Goal: Check status: Check status

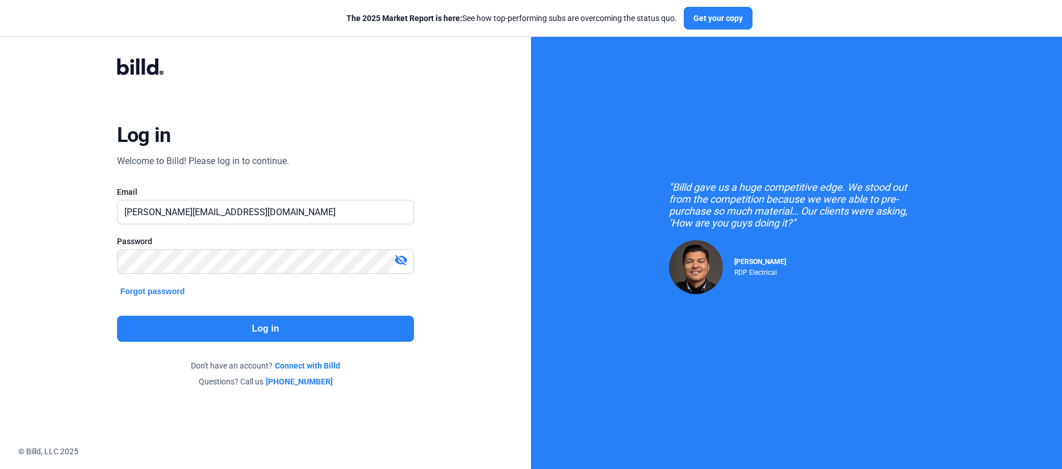
click at [287, 336] on button "Log in" at bounding box center [266, 329] width 298 height 26
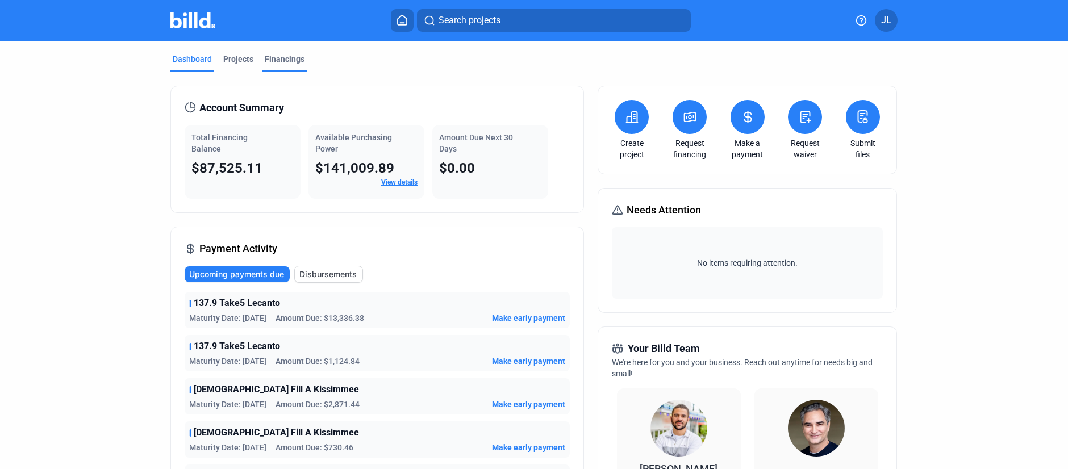
click at [286, 61] on div "Financings" at bounding box center [285, 58] width 40 height 11
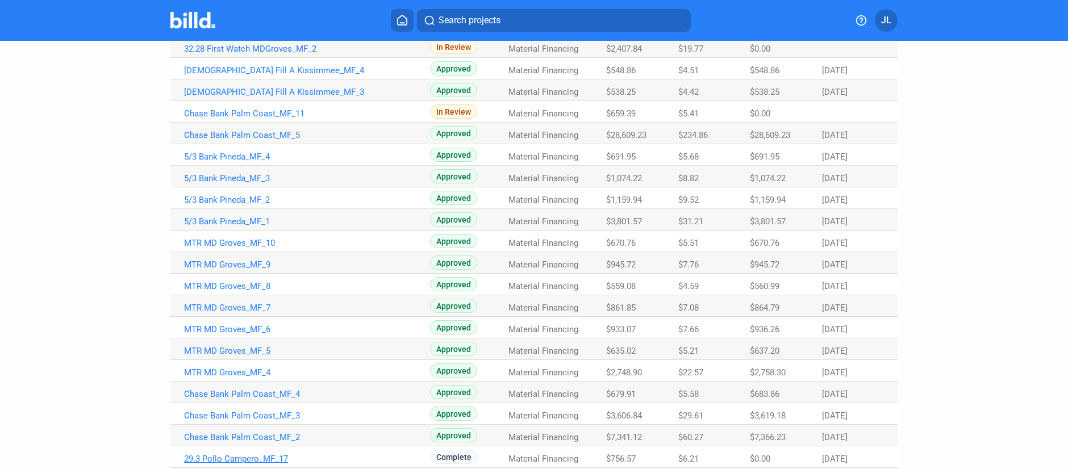
scroll to position [146, 0]
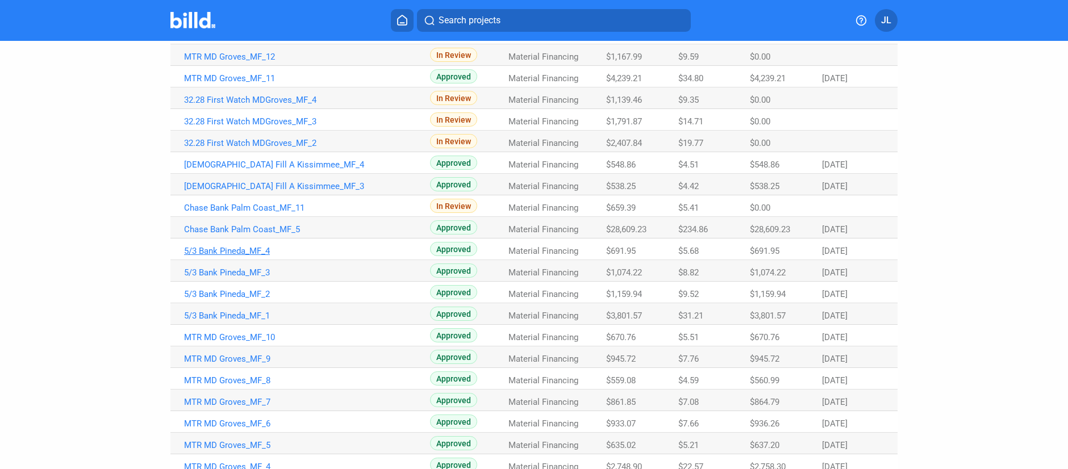
click at [234, 62] on link "5/3 Bank Pineda_MF_4" at bounding box center [307, 57] width 246 height 10
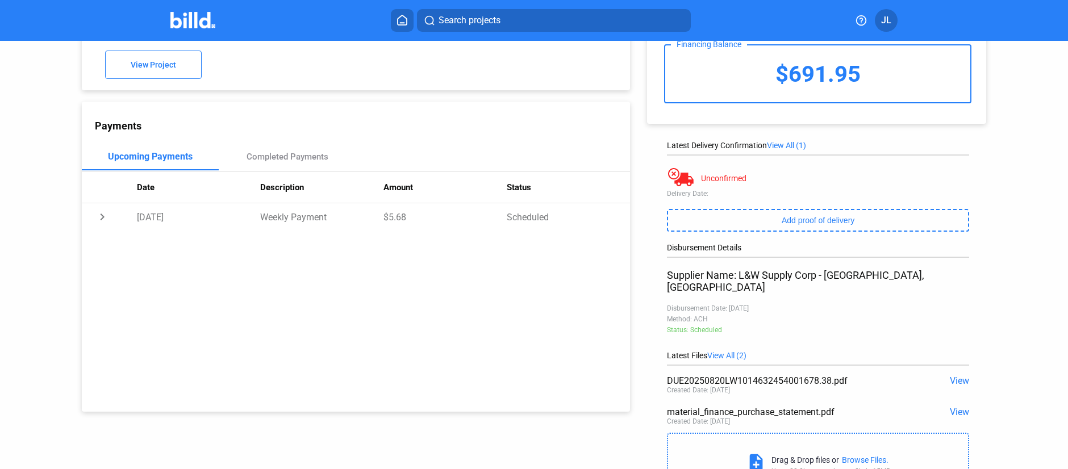
scroll to position [115, 0]
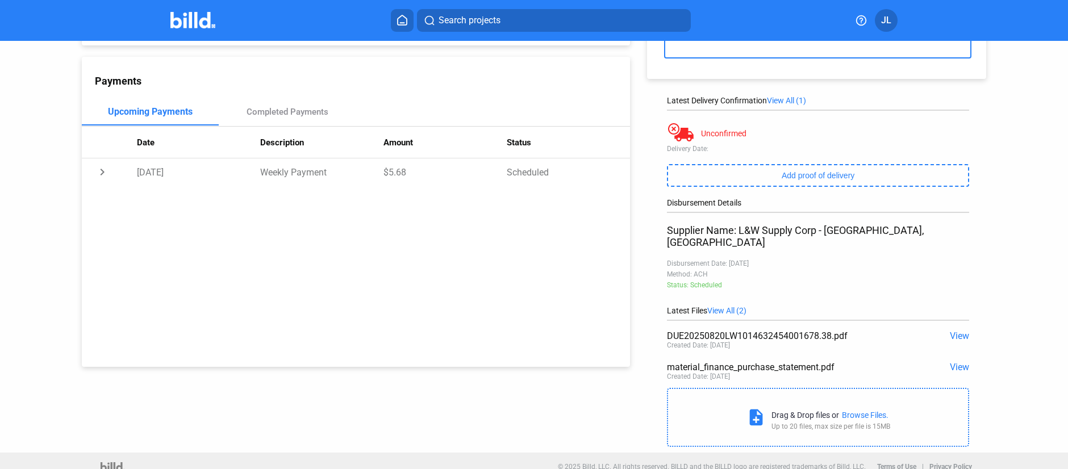
click at [950, 331] on span "View" at bounding box center [959, 336] width 19 height 11
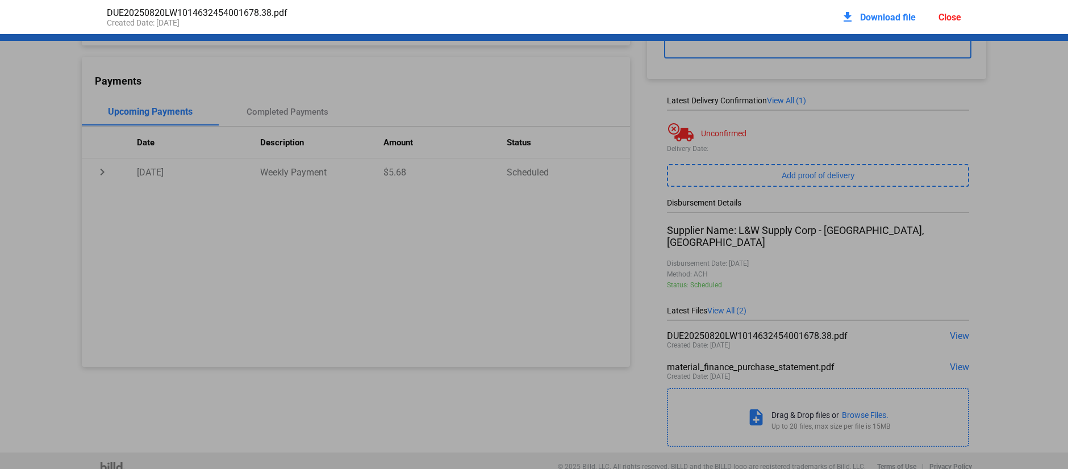
scroll to position [6, 0]
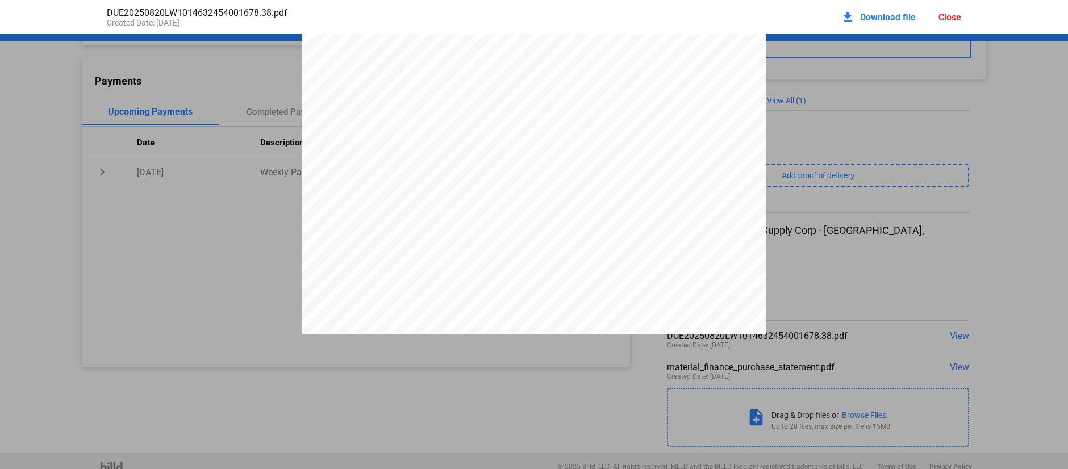
click at [945, 15] on div "Close" at bounding box center [949, 17] width 23 height 11
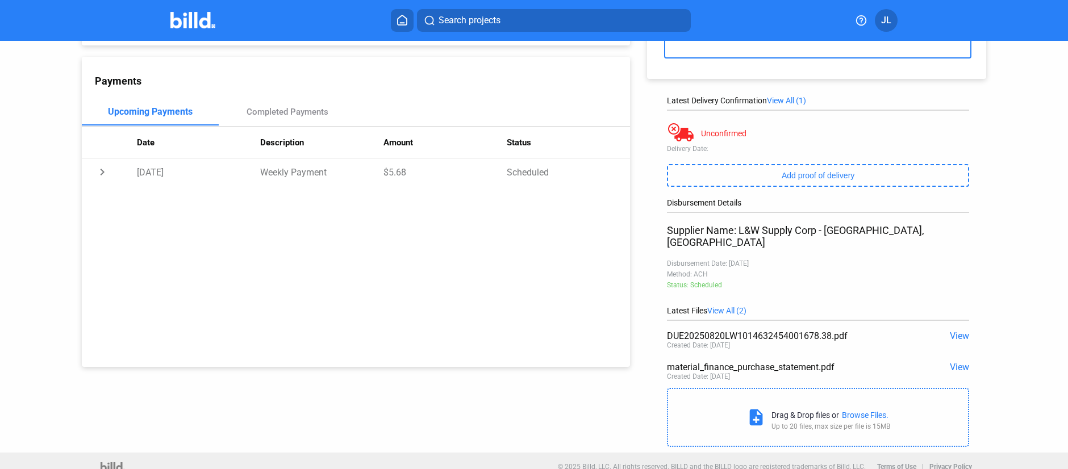
click at [187, 6] on mat-toolbar "Search projects JL" at bounding box center [534, 20] width 1068 height 41
click at [194, 22] on img at bounding box center [192, 20] width 45 height 16
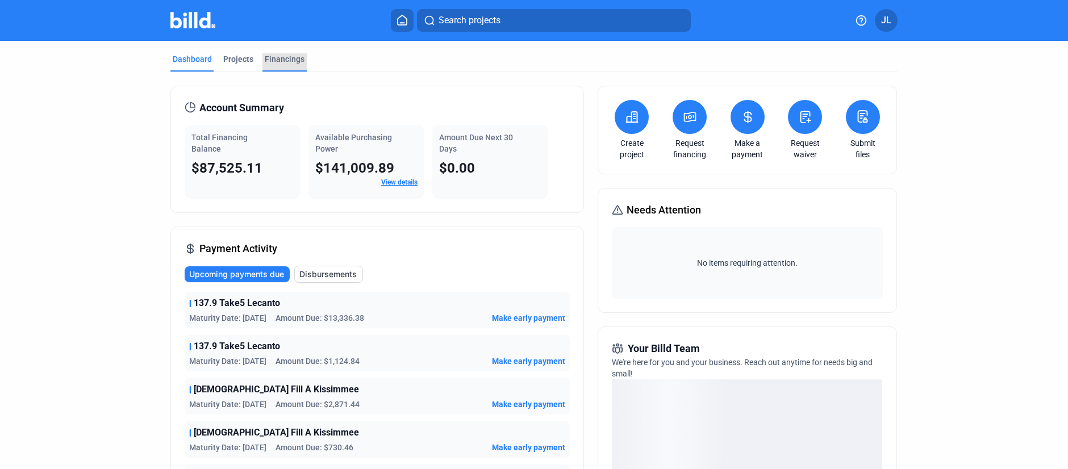
click at [286, 64] on div "Financings" at bounding box center [285, 58] width 40 height 11
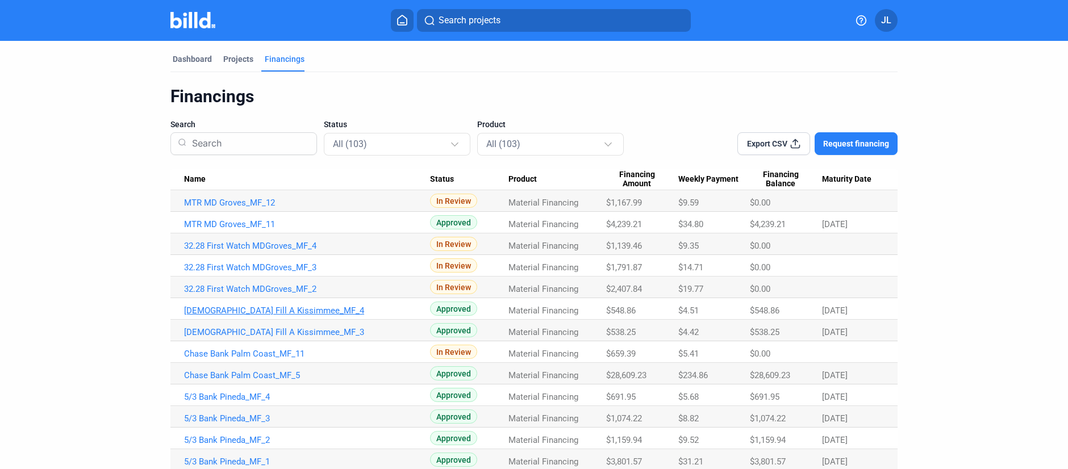
click at [264, 208] on link "[DEMOGRAPHIC_DATA] Fill A Kissimmee_MF_4" at bounding box center [307, 203] width 246 height 10
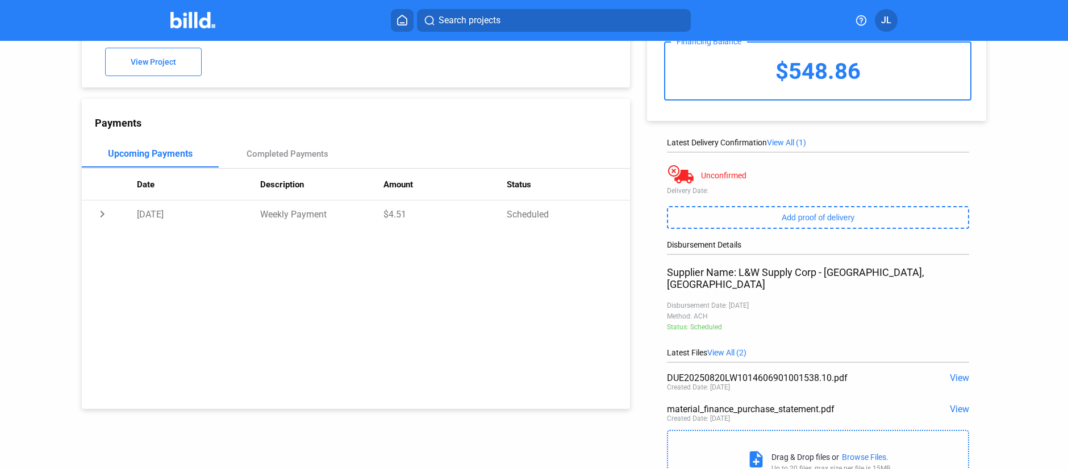
scroll to position [75, 0]
click at [194, 22] on img at bounding box center [192, 20] width 45 height 16
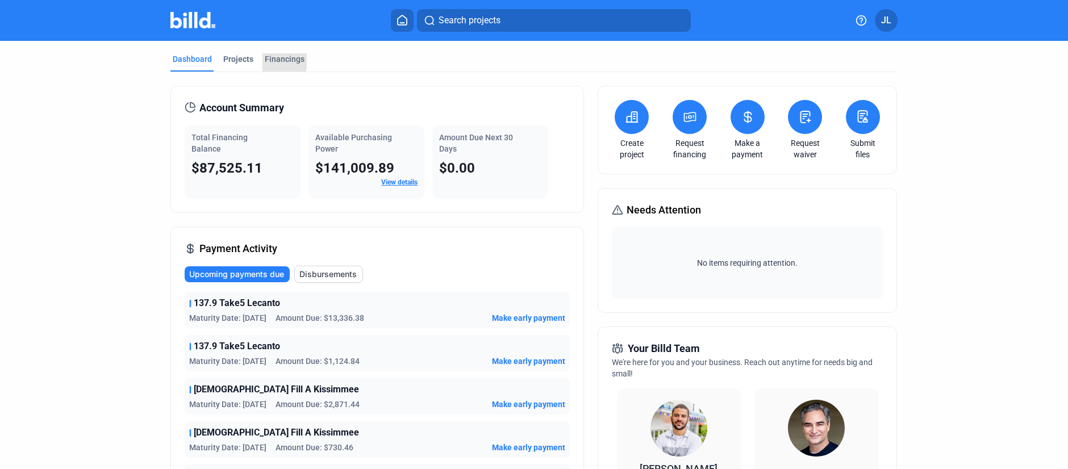
drag, startPoint x: 267, startPoint y: 61, endPoint x: 277, endPoint y: 9, distance: 53.1
click at [267, 61] on div "Financings" at bounding box center [285, 58] width 40 height 11
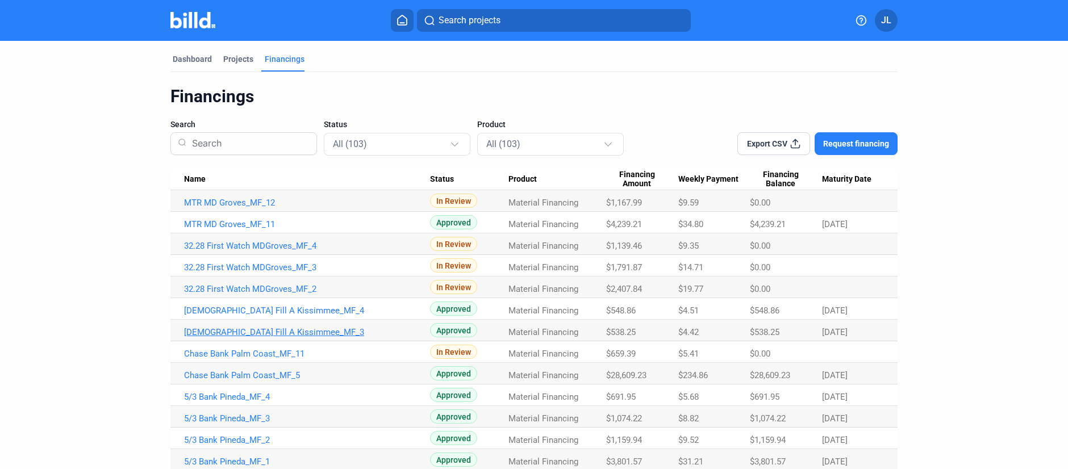
click at [253, 208] on link "[DEMOGRAPHIC_DATA] Fill A Kissimmee_MF_3" at bounding box center [307, 203] width 246 height 10
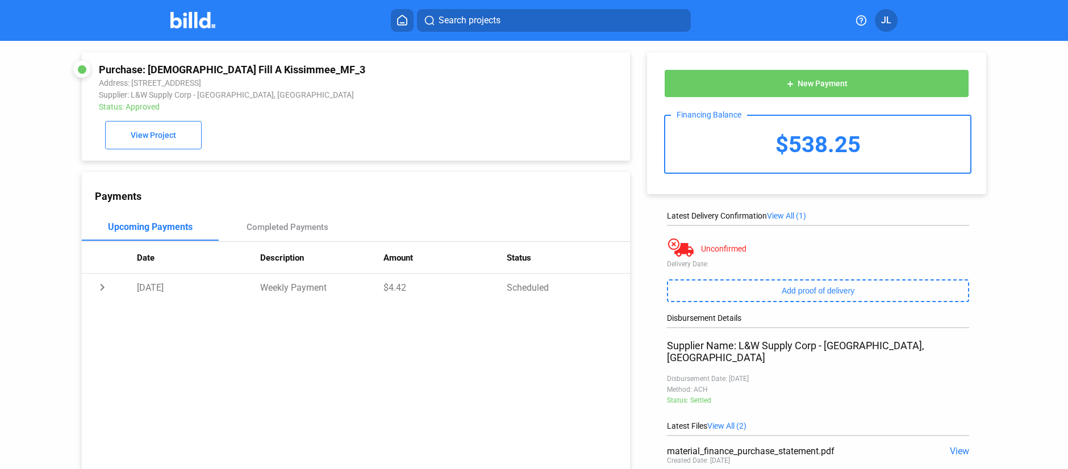
scroll to position [115, 0]
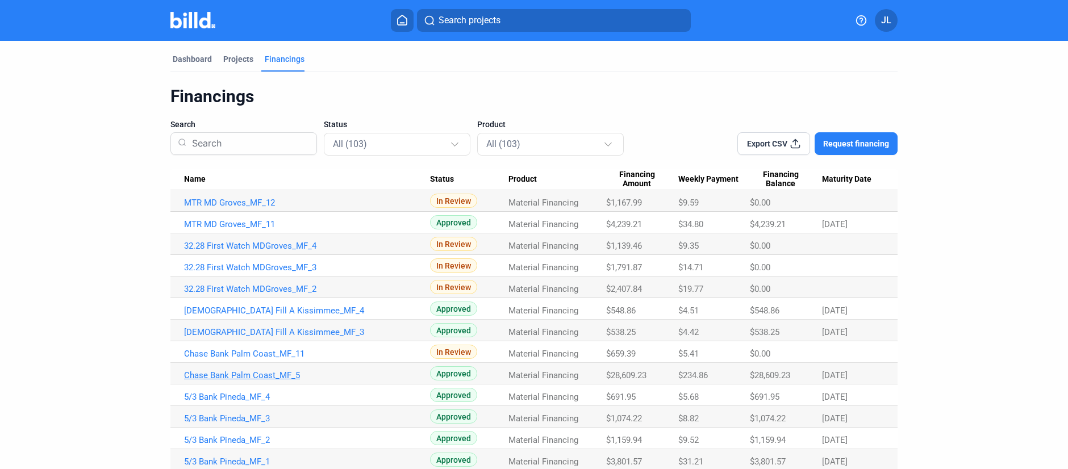
click at [224, 208] on link "Chase Bank Palm Coast_MF_5" at bounding box center [307, 203] width 246 height 10
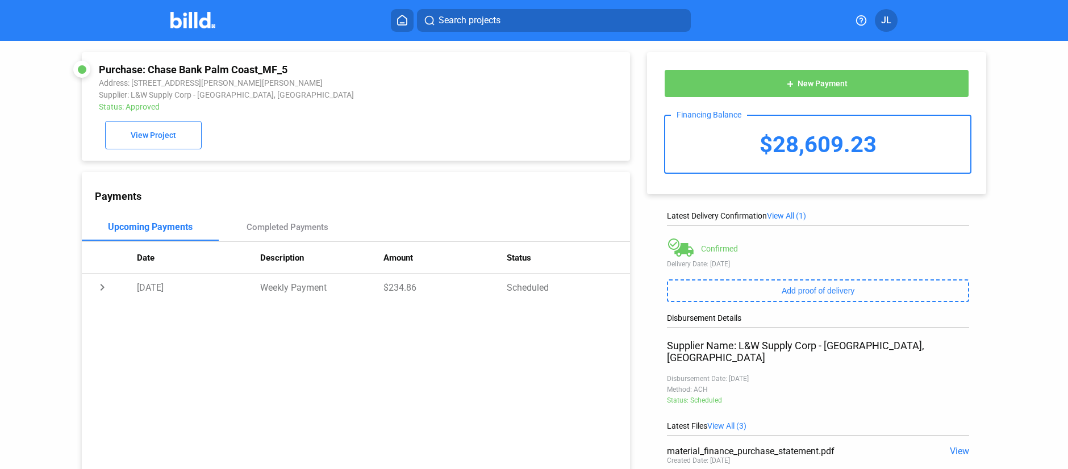
scroll to position [147, 0]
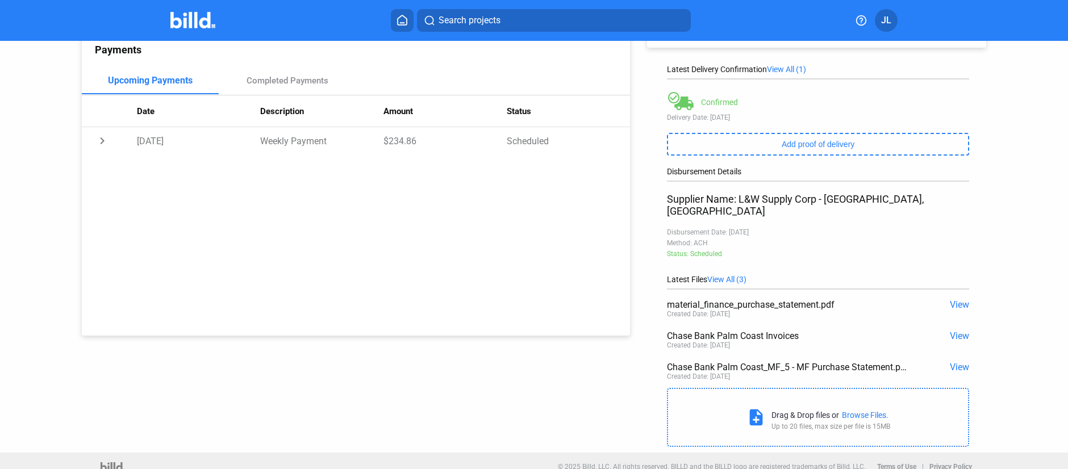
click at [956, 331] on span "View" at bounding box center [959, 336] width 19 height 11
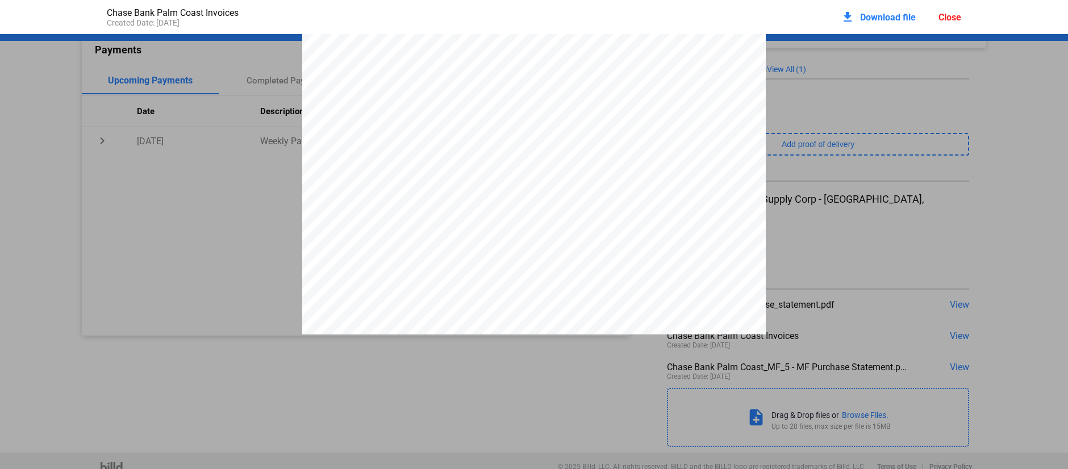
scroll to position [8190, 0]
click at [945, 15] on div "Close" at bounding box center [949, 17] width 23 height 11
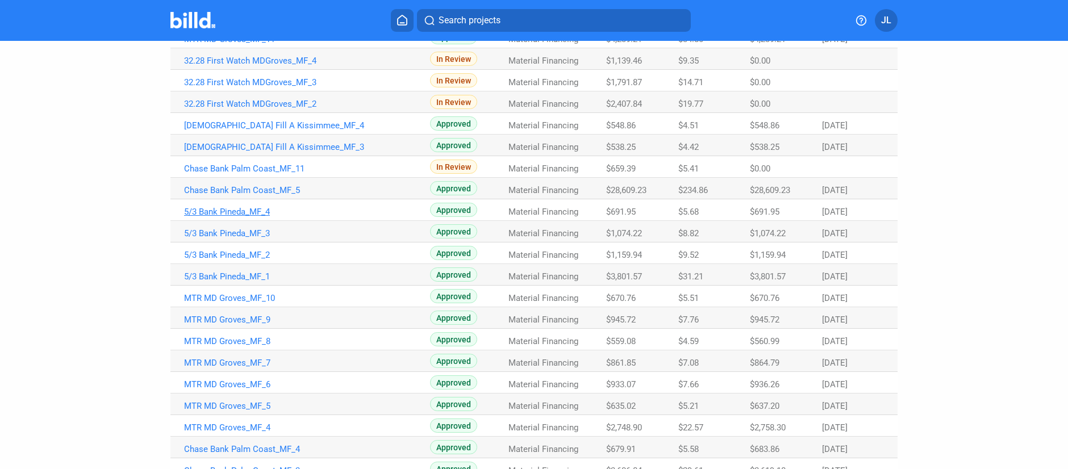
scroll to position [186, 0]
click at [232, 22] on link "5/3 Bank Pineda_MF_4" at bounding box center [307, 16] width 246 height 10
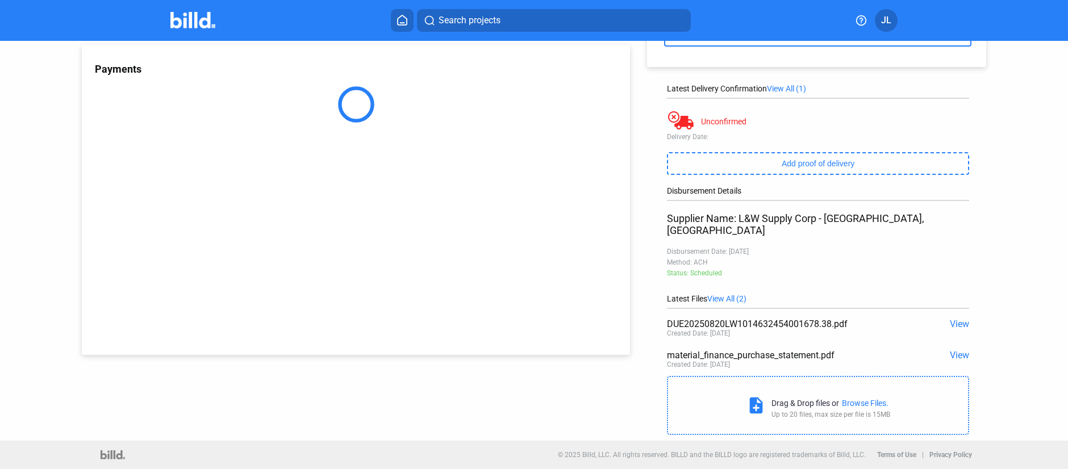
scroll to position [30, 0]
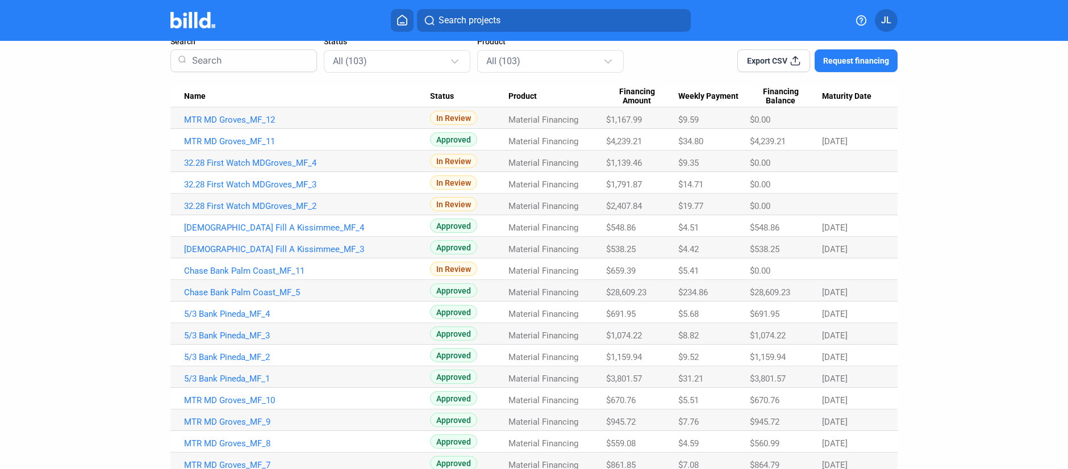
scroll to position [84, 0]
click at [243, 124] on link "5/3 Bank Pineda_MF_3" at bounding box center [307, 119] width 246 height 10
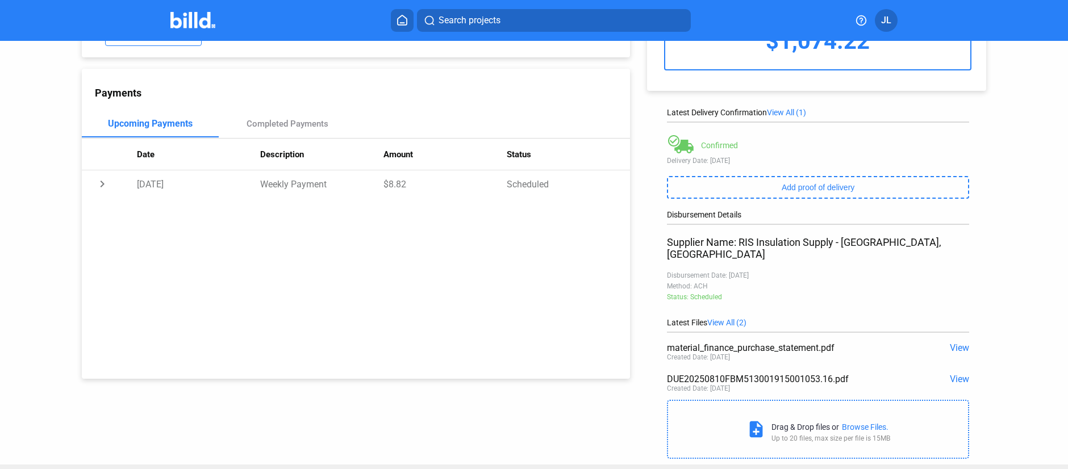
scroll to position [106, 0]
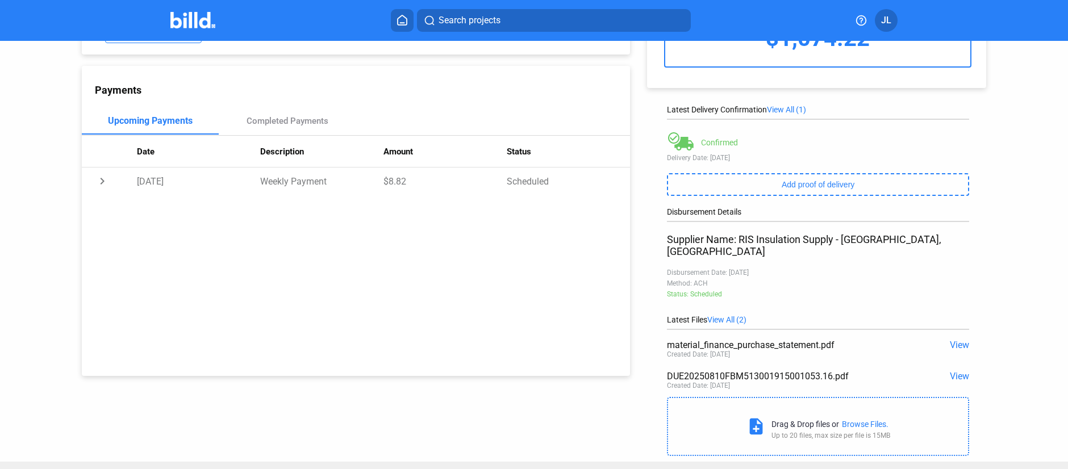
click at [953, 371] on span "View" at bounding box center [959, 376] width 19 height 11
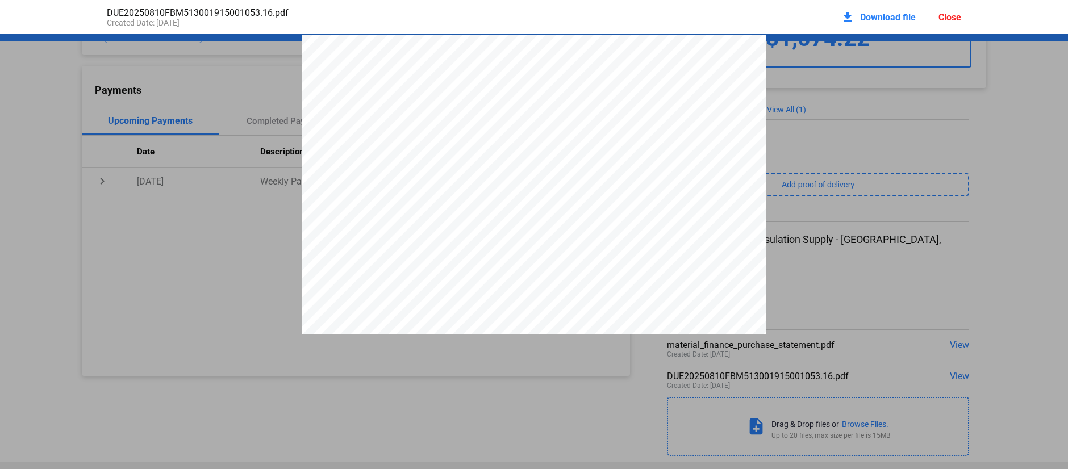
scroll to position [6, 0]
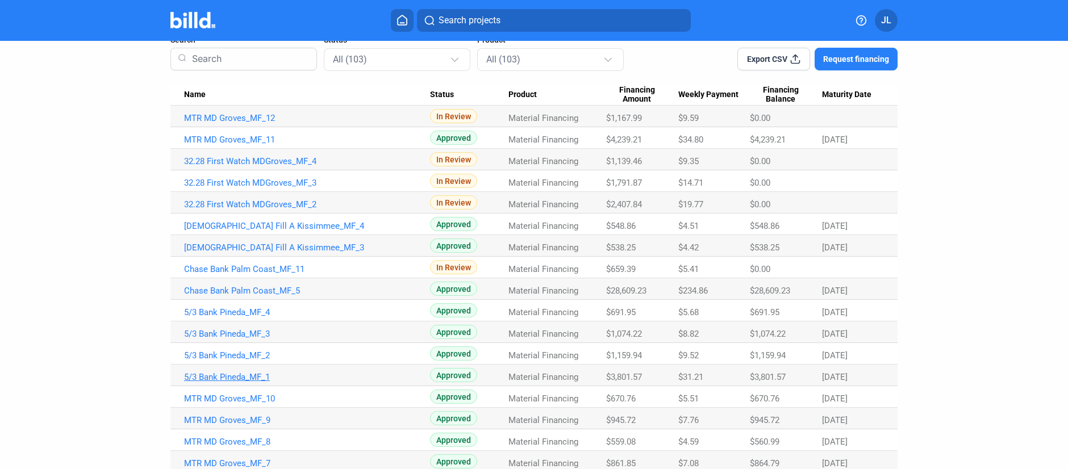
scroll to position [85, 0]
click at [245, 123] on link "5/3 Bank Pineda_MF_2" at bounding box center [307, 117] width 246 height 10
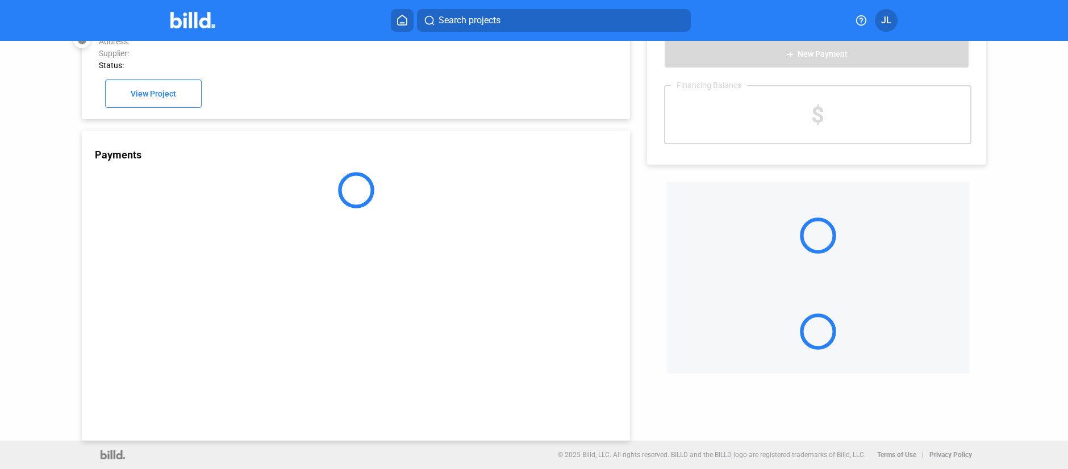
scroll to position [30, 0]
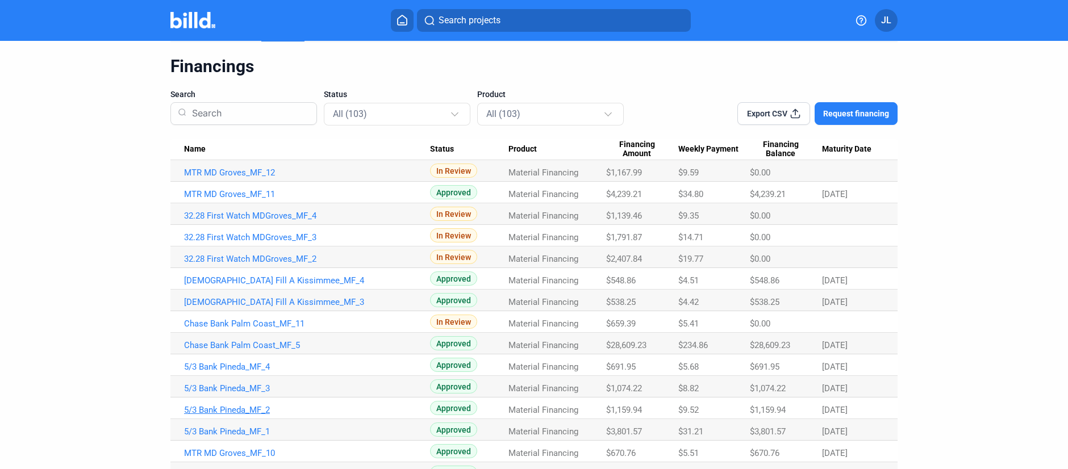
scroll to position [31, 0]
click at [247, 177] on link "5/3 Bank Pineda_MF_1" at bounding box center [307, 171] width 246 height 10
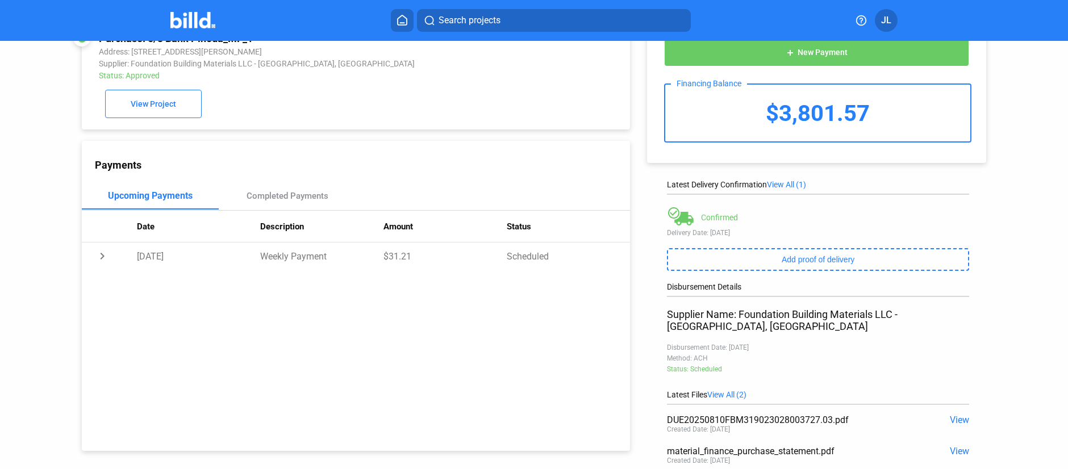
scroll to position [30, 0]
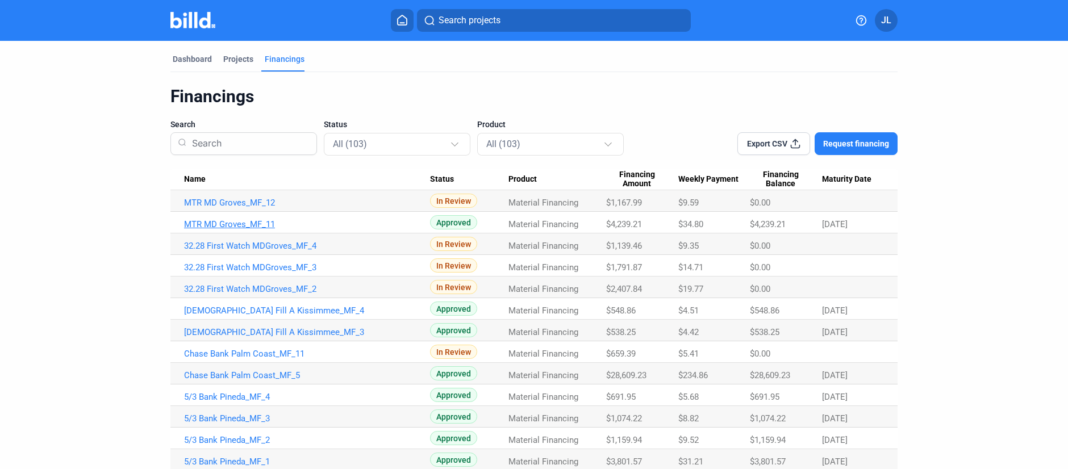
click at [224, 208] on link "MTR MD Groves_MF_11" at bounding box center [307, 203] width 246 height 10
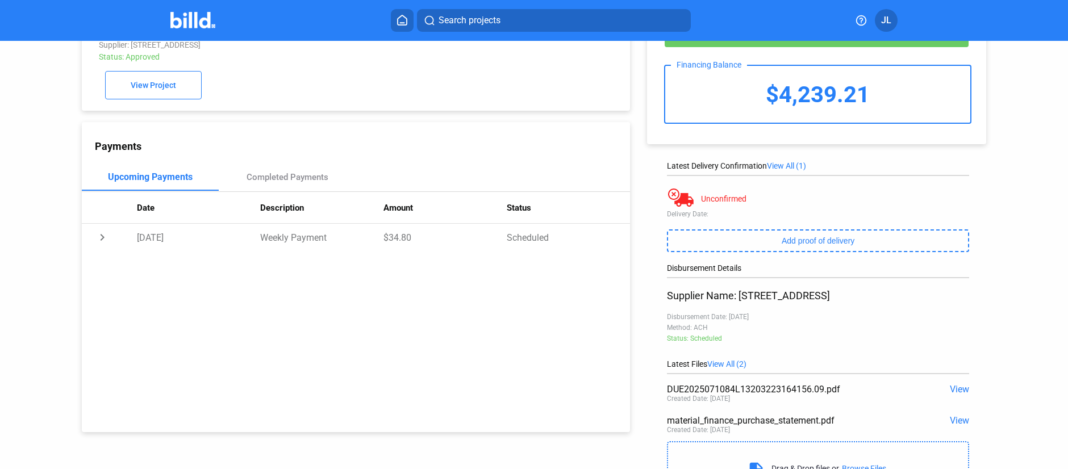
scroll to position [51, 0]
